Goal: Task Accomplishment & Management: Manage account settings

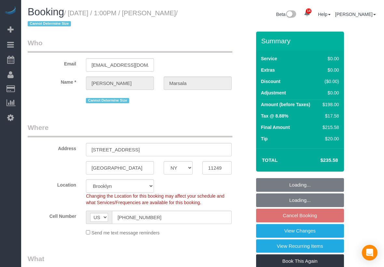
select select "NY"
select select "2"
select select "spot3"
select select "number:89"
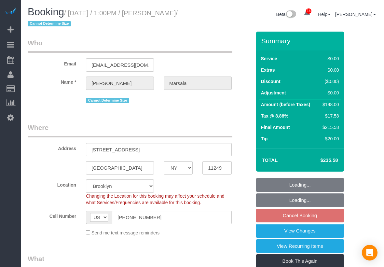
select select "number:90"
select select "number:15"
select select "number:5"
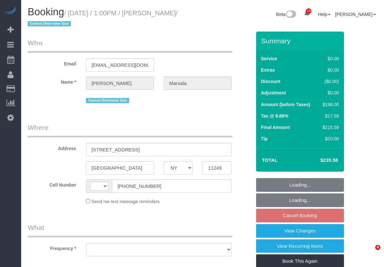
select select "NY"
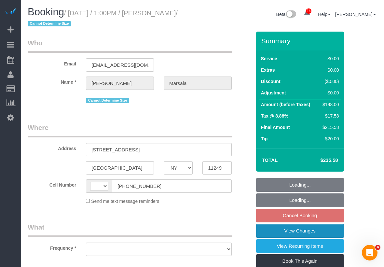
select select "string:US"
select select "number:89"
select select "number:90"
select select "number:15"
select select "number:5"
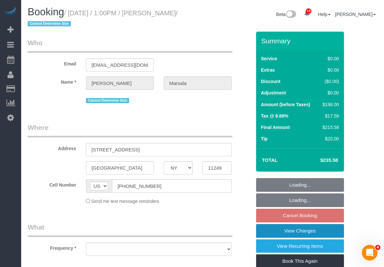
select select "object:898"
select select "string:stripe-pm_1PanpT4VGloSiKo73mwQyRPJ"
select select "spot3"
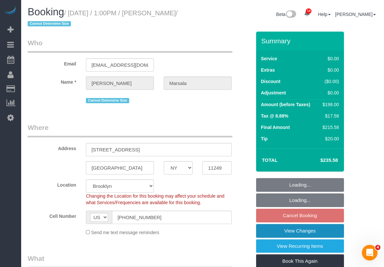
click at [319, 233] on link "View Changes" at bounding box center [300, 231] width 88 height 14
select select "2"
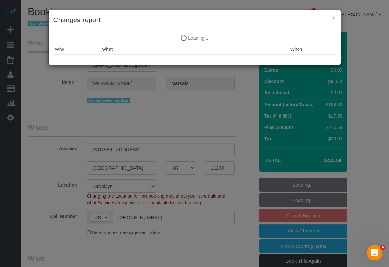
select select "object:1436"
select select "spot60"
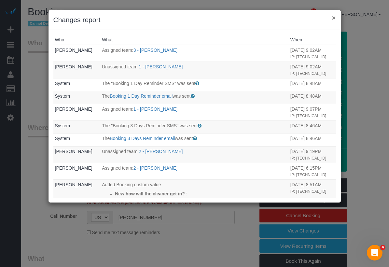
click at [335, 17] on button "×" at bounding box center [334, 17] width 4 height 7
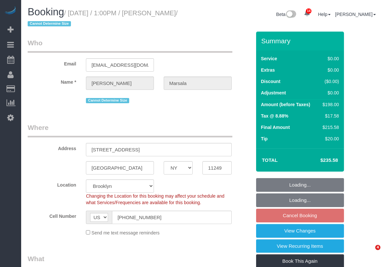
select select "NY"
select select "number:89"
select select "number:90"
select select "number:15"
select select "number:5"
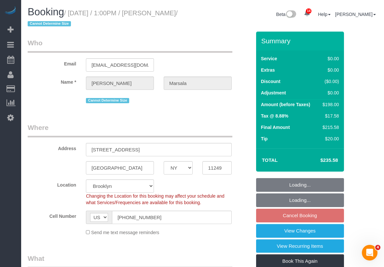
select select "string:stripe-pm_1PanpT4VGloSiKo73mwQyRPJ"
select select "2"
select select "object:1006"
select select "2"
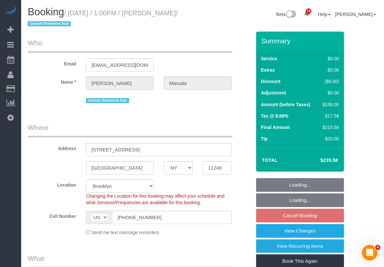
select select "2"
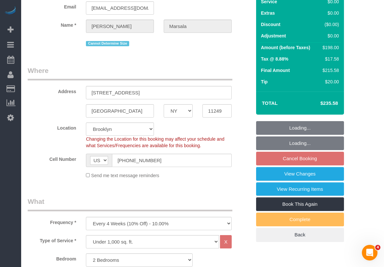
select select "spot3"
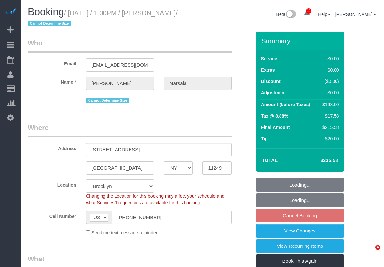
select select "NY"
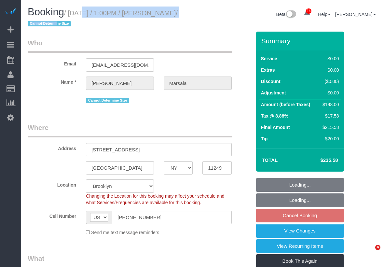
select select "string:stripe-pm_1PanpT4VGloSiKo73mwQyRPJ"
select select "2"
select select "object:893"
select select "number:89"
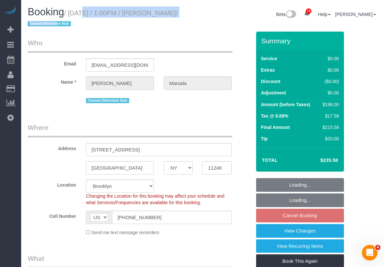
select select "number:90"
select select "number:15"
select select "number:5"
select select "spot3"
click at [54, 29] on div "Booking / September 08, 2025 / 1:00PM / Anthony Marsala / Cannot Determine Size" at bounding box center [113, 19] width 180 height 25
